Goal: Check status: Check status

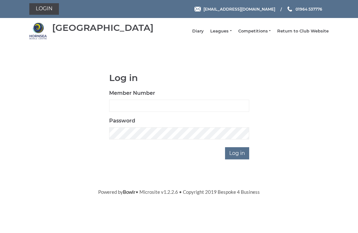
scroll to position [48, 0]
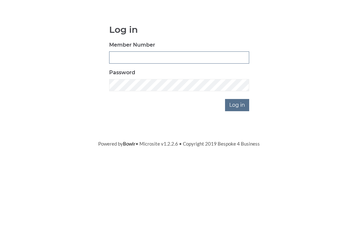
type input "0948"
click at [237, 147] on input "Log in" at bounding box center [237, 153] width 24 height 12
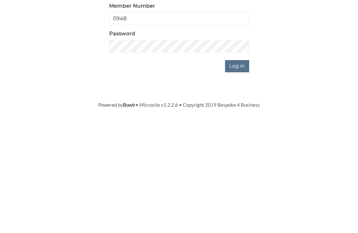
click at [240, 169] on input "Log in" at bounding box center [237, 175] width 24 height 12
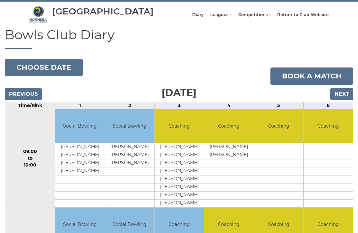
scroll to position [20, 0]
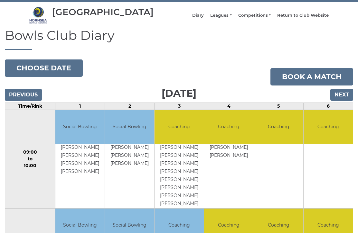
click at [347, 101] on input "Next" at bounding box center [341, 95] width 23 height 12
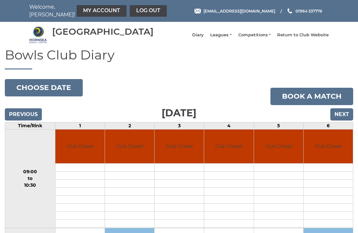
click at [346, 121] on input "Next" at bounding box center [341, 114] width 23 height 12
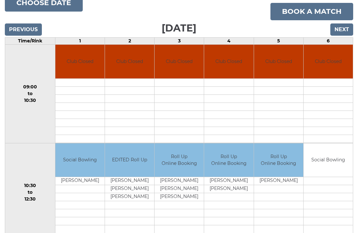
scroll to position [85, 0]
click at [134, 193] on td "[PERSON_NAME]" at bounding box center [129, 189] width 49 height 8
click at [133, 168] on td "EDITED Roll Up" at bounding box center [129, 160] width 49 height 34
click at [132, 201] on td "[PERSON_NAME]" at bounding box center [129, 197] width 49 height 8
click at [135, 201] on td "[PERSON_NAME]" at bounding box center [129, 197] width 49 height 8
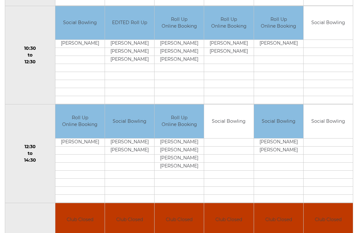
scroll to position [222, 0]
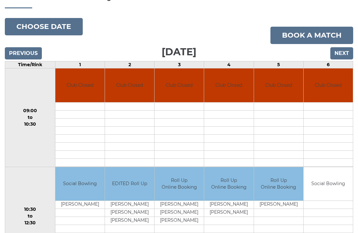
click at [342, 58] on input "Next" at bounding box center [341, 54] width 23 height 12
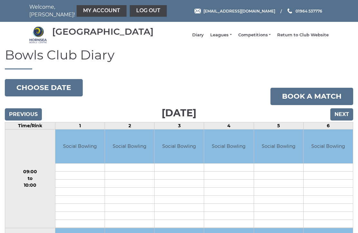
click at [341, 119] on input "Next" at bounding box center [341, 114] width 23 height 12
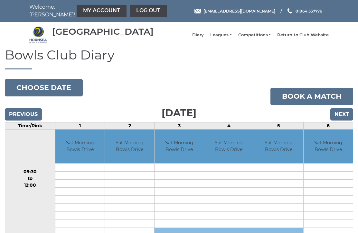
click at [340, 121] on input "Next" at bounding box center [341, 114] width 23 height 12
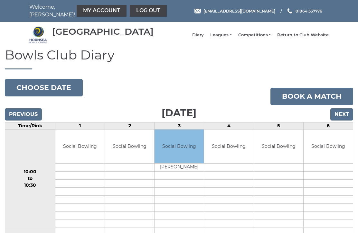
click at [345, 121] on input "Next" at bounding box center [341, 114] width 23 height 12
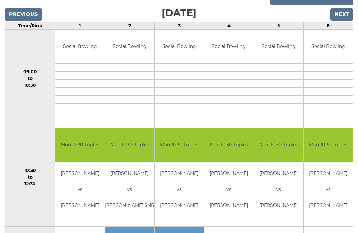
scroll to position [114, 0]
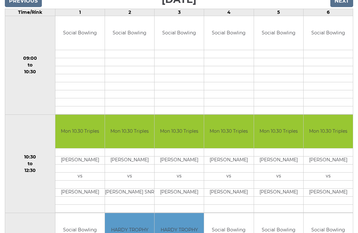
click at [343, 6] on input "Next" at bounding box center [341, 1] width 23 height 12
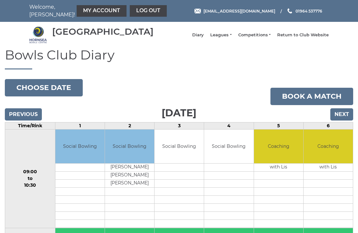
click at [345, 119] on input "Next" at bounding box center [341, 114] width 23 height 12
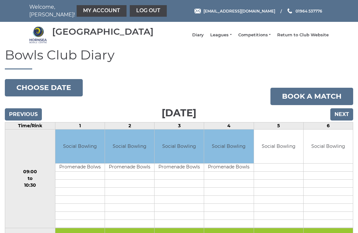
click at [346, 121] on input "Next" at bounding box center [341, 114] width 23 height 12
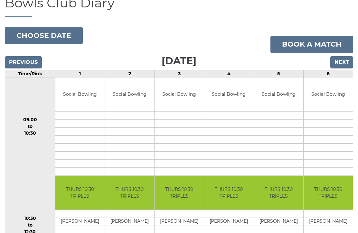
scroll to position [47, 0]
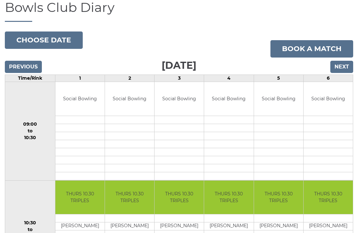
click at [345, 72] on input "Next" at bounding box center [341, 67] width 23 height 12
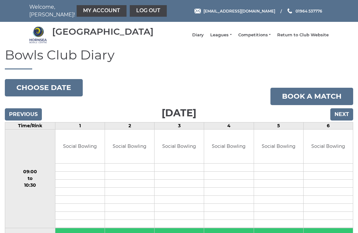
click at [13, 120] on input "Previous" at bounding box center [23, 114] width 37 height 12
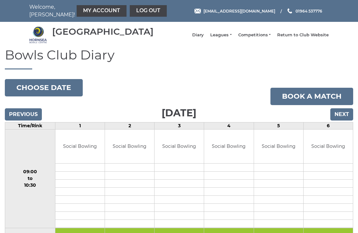
click at [345, 121] on input "Next" at bounding box center [341, 114] width 23 height 12
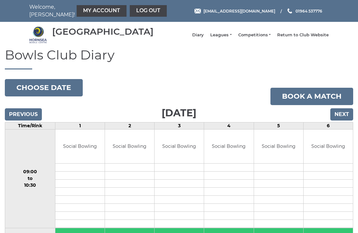
click at [26, 115] on input "Previous" at bounding box center [23, 114] width 37 height 12
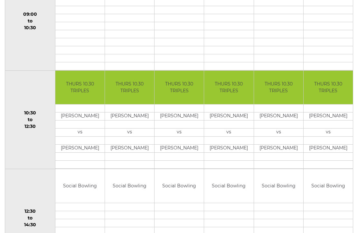
scroll to position [159, 0]
